Goal: Navigation & Orientation: Find specific page/section

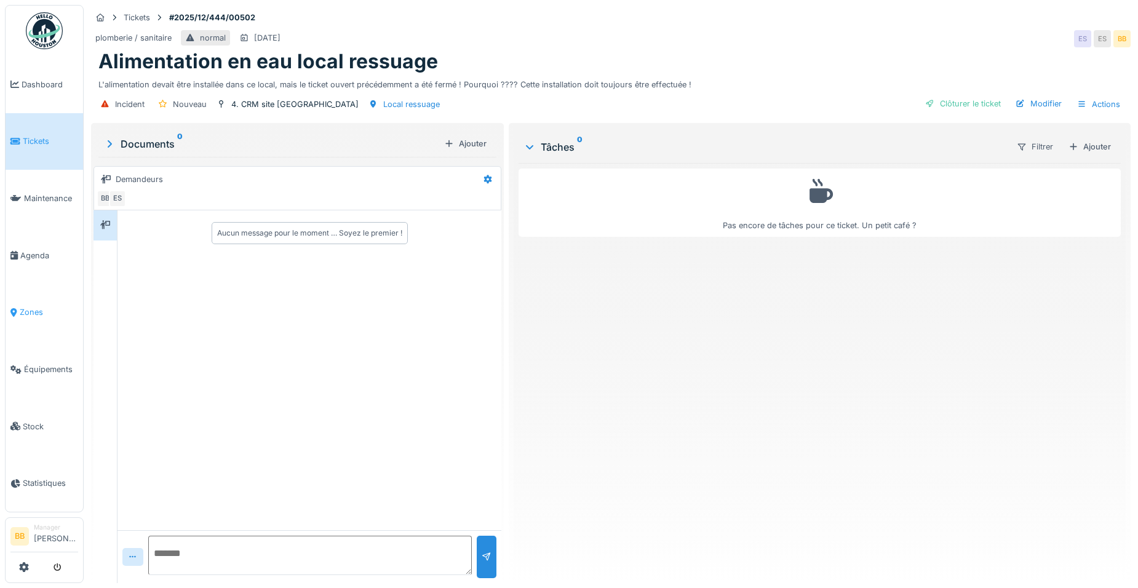
click at [30, 309] on span "Zones" at bounding box center [49, 312] width 58 height 12
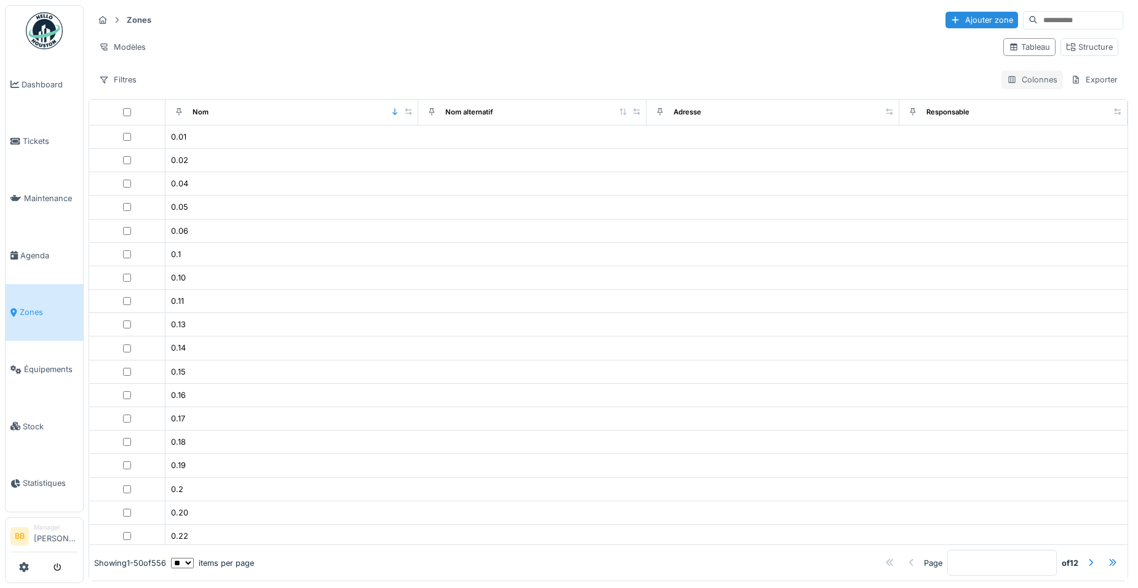
click at [1026, 76] on div "Colonnes" at bounding box center [1033, 80] width 62 height 18
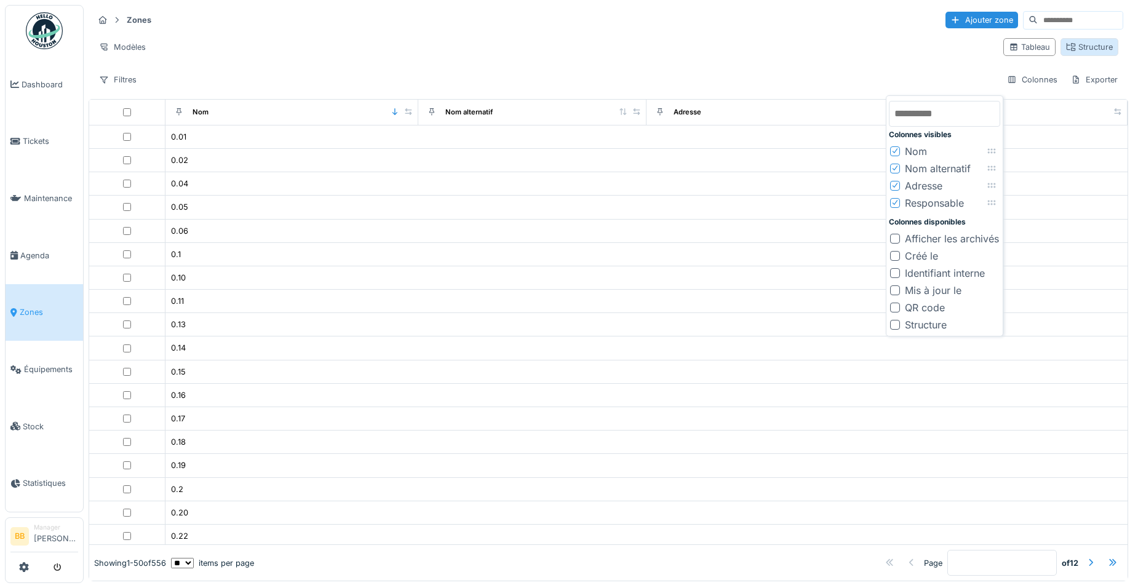
click at [1086, 39] on div "Structure" at bounding box center [1090, 47] width 58 height 18
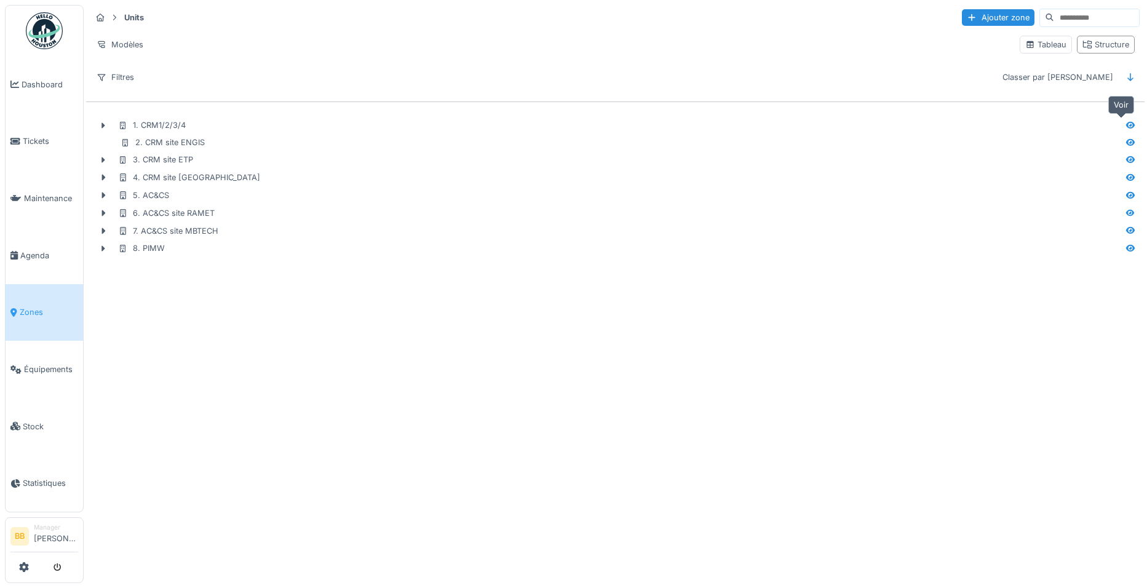
click at [1127, 126] on icon at bounding box center [1131, 125] width 9 height 7
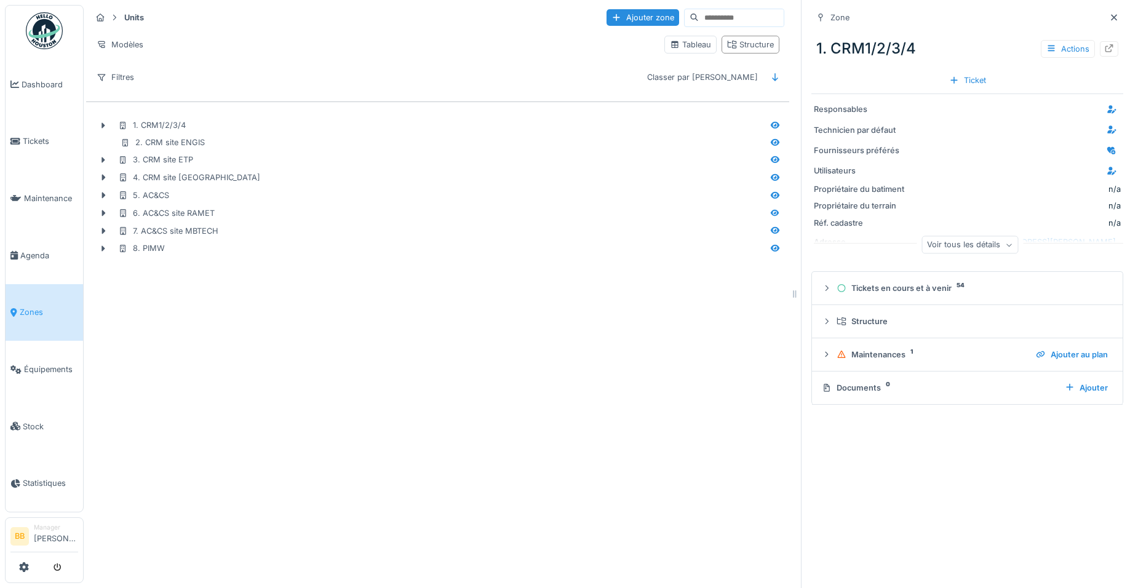
click at [968, 247] on div "Voir tous les détails" at bounding box center [970, 245] width 97 height 18
